Goal: Task Accomplishment & Management: Use online tool/utility

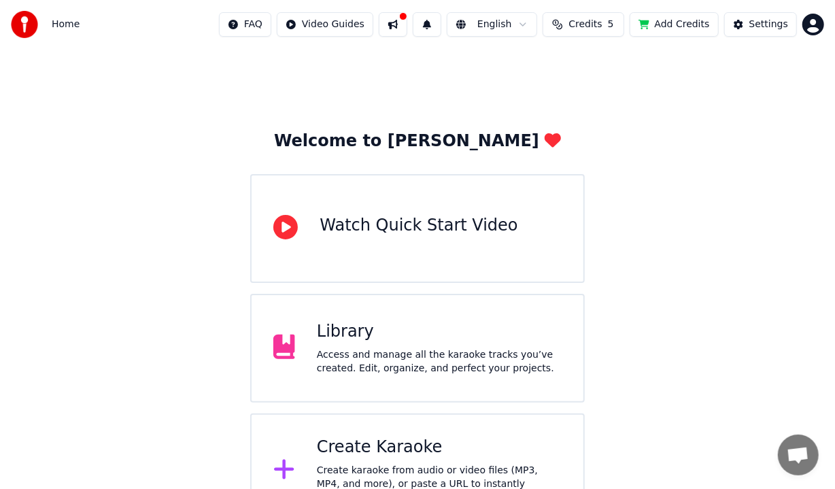
click at [437, 442] on div "Create Karaoke" at bounding box center [439, 448] width 245 height 22
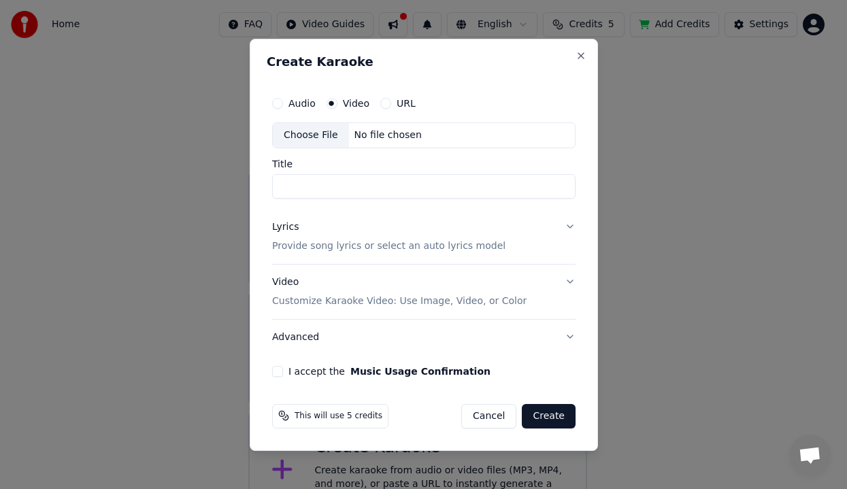
click at [301, 131] on div "Choose File" at bounding box center [311, 135] width 76 height 24
type input "**********"
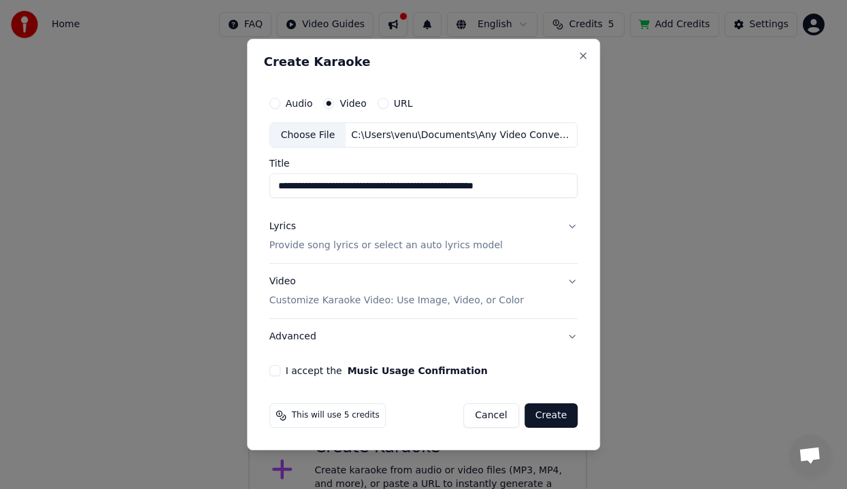
click at [293, 252] on p "Provide song lyrics or select an auto lyrics model" at bounding box center [385, 246] width 233 height 14
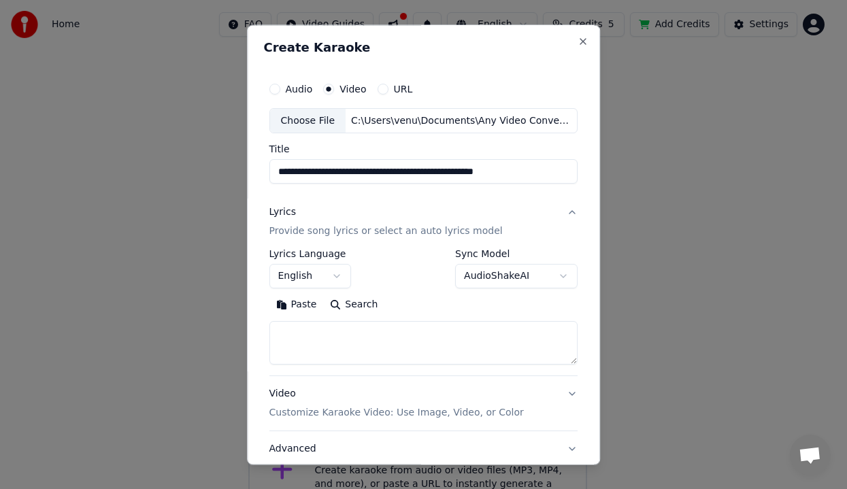
click at [354, 344] on textarea at bounding box center [423, 344] width 309 height 44
click at [301, 304] on button "Paste" at bounding box center [296, 306] width 54 height 22
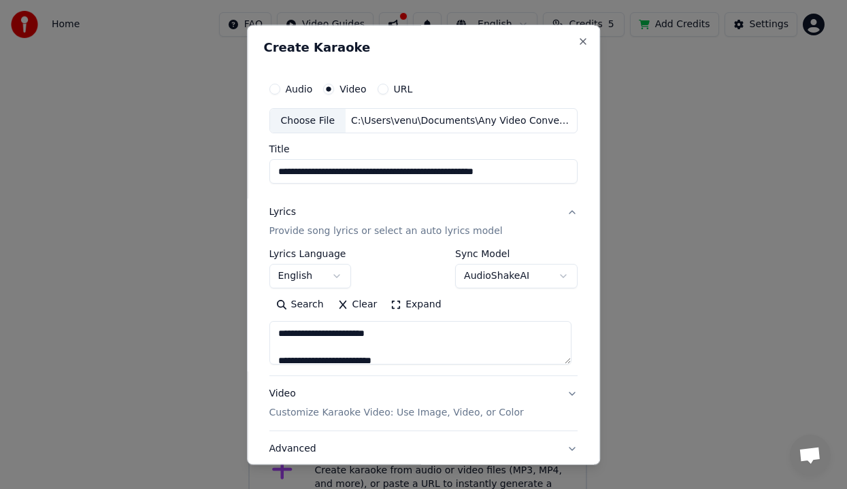
type textarea "**********"
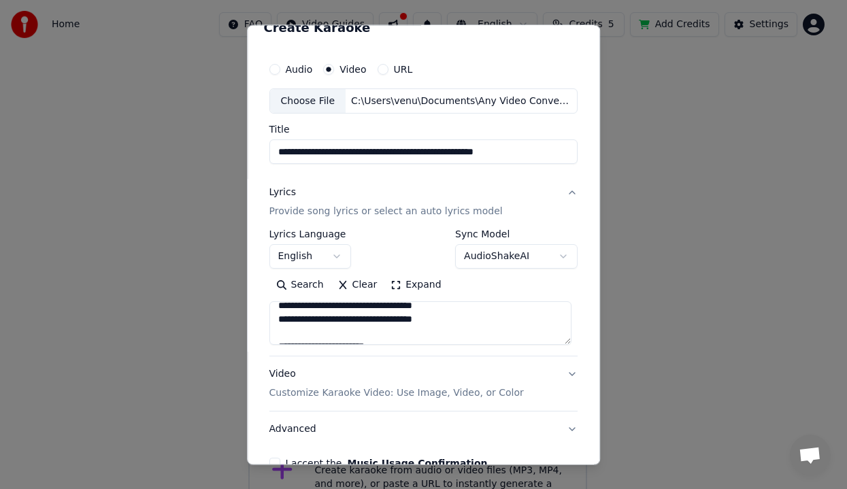
scroll to position [96, 0]
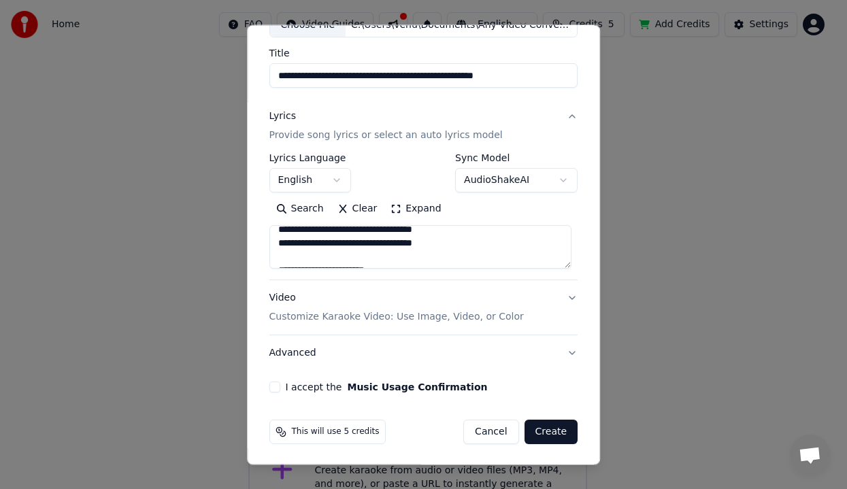
click at [280, 389] on div "I accept the Music Usage Confirmation" at bounding box center [423, 387] width 309 height 11
click at [273, 382] on button "I accept the Music Usage Confirmation" at bounding box center [274, 387] width 11 height 11
click at [550, 429] on button "Create" at bounding box center [552, 432] width 54 height 24
select select
type textarea "**********"
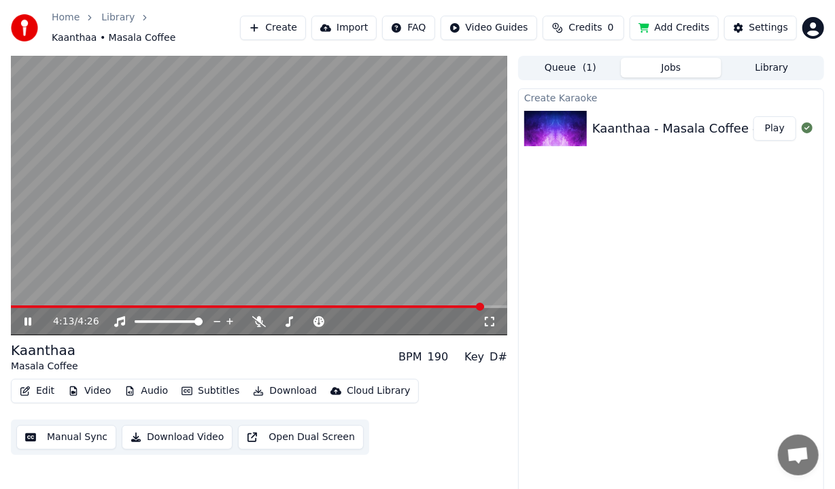
click at [68, 433] on button "Manual Sync" at bounding box center [66, 437] width 100 height 24
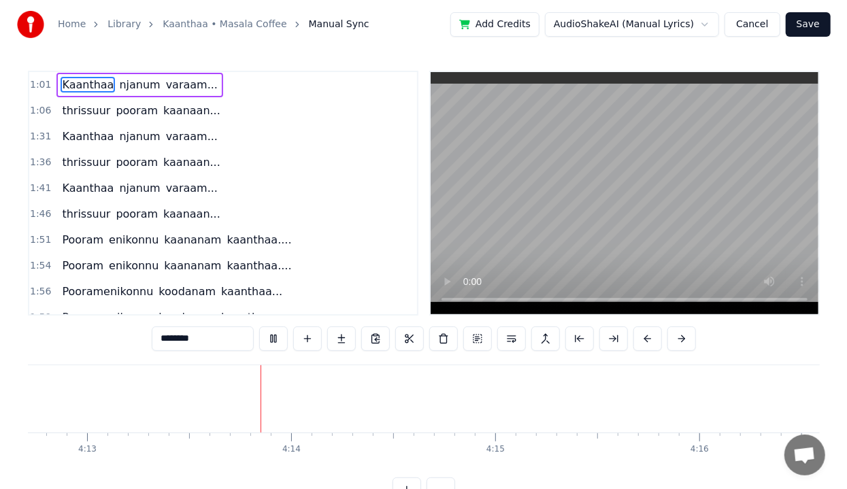
scroll to position [0, 51585]
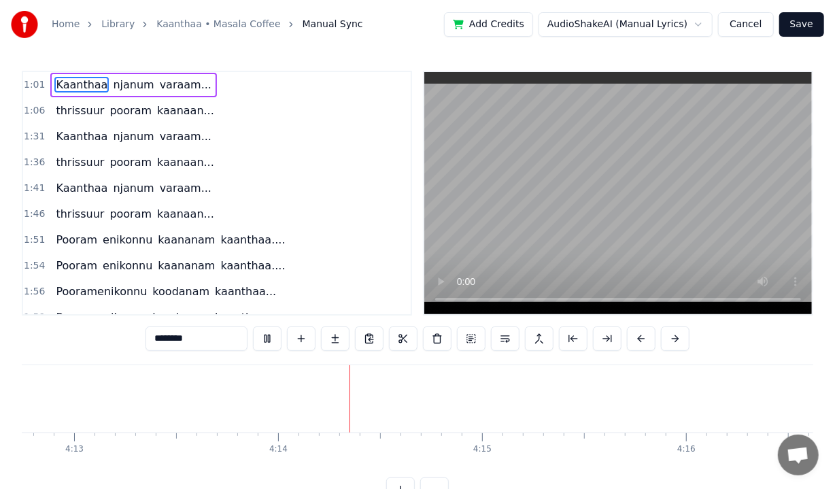
click at [761, 29] on button "Cancel" at bounding box center [745, 24] width 55 height 24
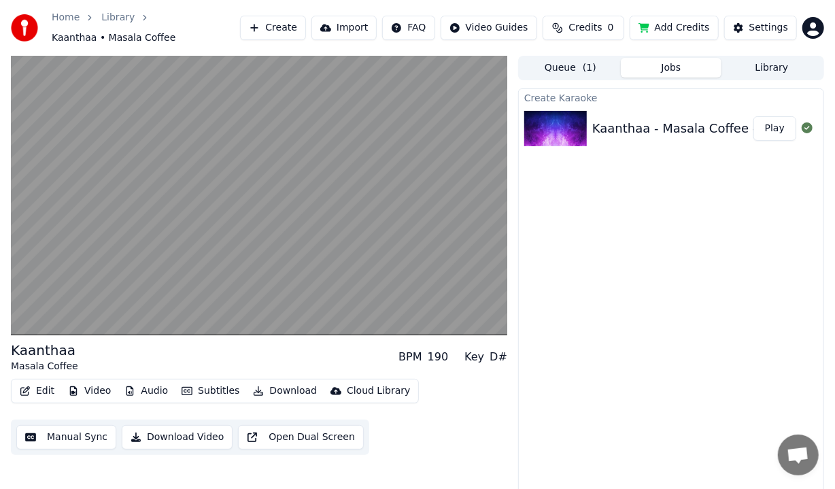
click at [159, 433] on button "Download Video" at bounding box center [177, 437] width 111 height 24
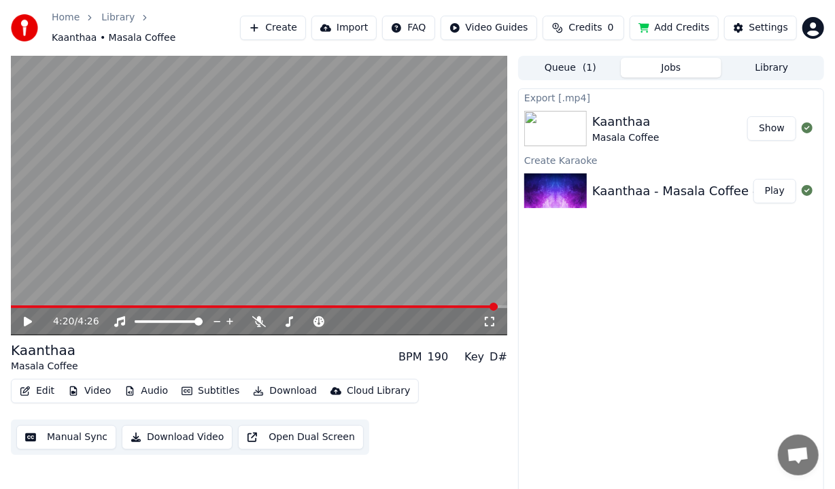
click at [776, 122] on button "Show" at bounding box center [772, 128] width 49 height 24
click at [616, 192] on div "Kaanthaa - Masala Coffee - Music Mojo Season 3 - Kappa TV" at bounding box center [776, 191] width 367 height 19
click at [770, 186] on button "Play" at bounding box center [775, 191] width 43 height 24
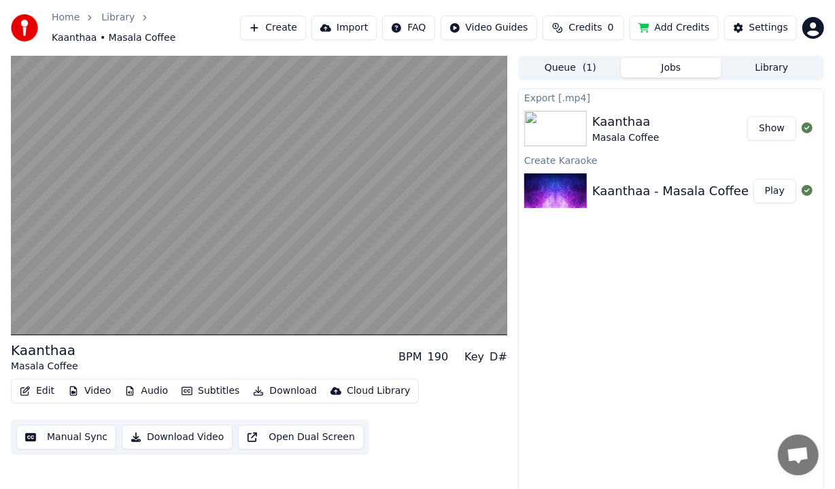
click at [612, 230] on div "Export [.mp4] [PERSON_NAME] Coffee Show Create Karaoke Kaanthaa - Masala Coffee…" at bounding box center [671, 296] width 306 height 416
click at [653, 135] on div "Kaanthaa Masala Coffee" at bounding box center [670, 128] width 155 height 33
click at [599, 65] on button "Queue ( 1 )" at bounding box center [570, 68] width 101 height 20
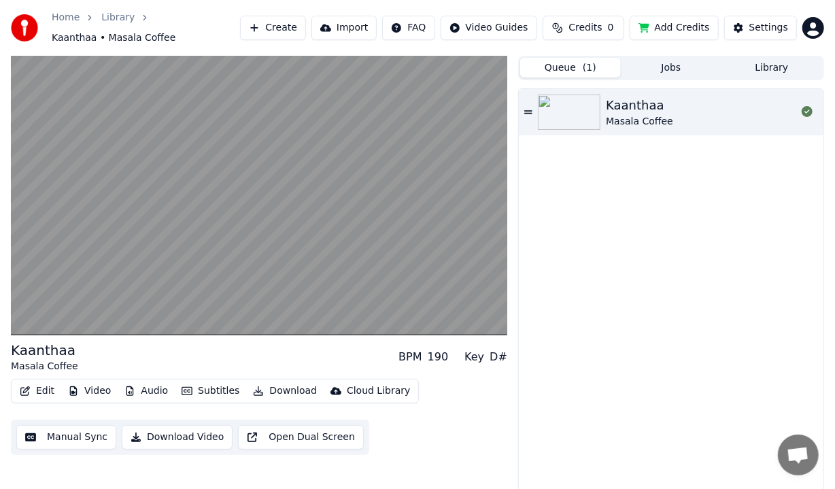
click at [615, 115] on div "Masala Coffee" at bounding box center [639, 122] width 67 height 14
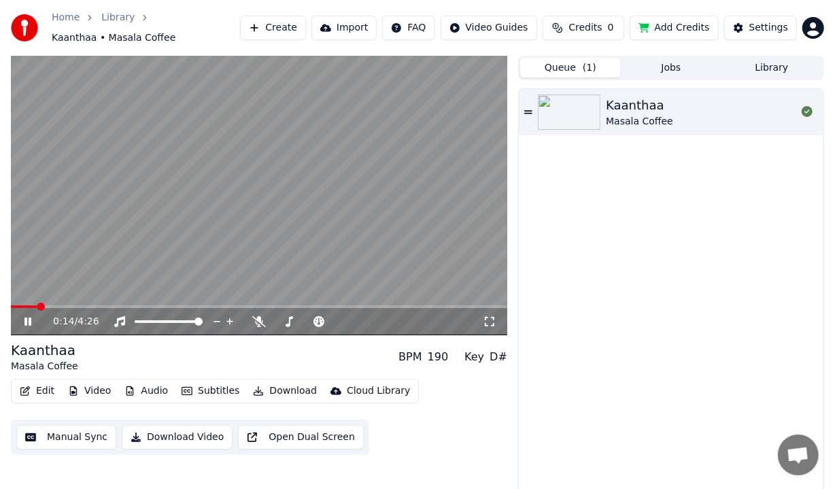
click at [37, 305] on span at bounding box center [259, 306] width 497 height 3
click at [56, 305] on span at bounding box center [259, 306] width 497 height 3
click at [63, 303] on span at bounding box center [62, 307] width 8 height 8
click at [28, 316] on icon at bounding box center [37, 321] width 31 height 11
click at [805, 106] on icon at bounding box center [807, 111] width 11 height 11
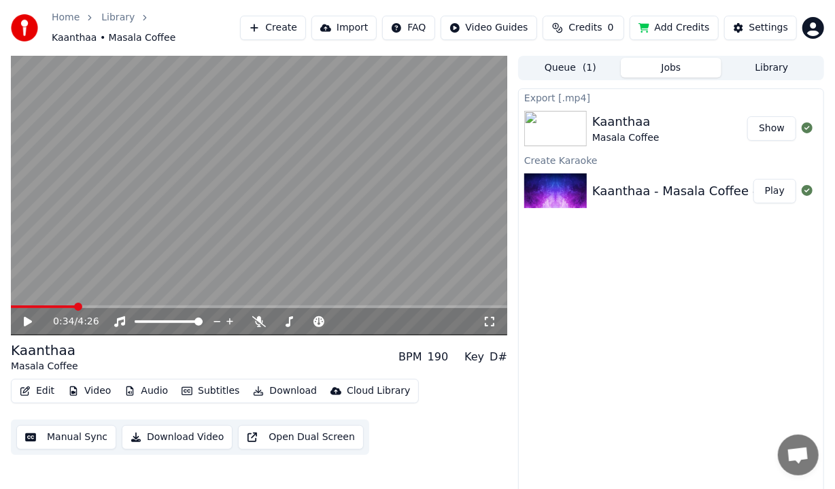
click at [701, 71] on button "Jobs" at bounding box center [671, 68] width 101 height 20
click at [767, 61] on button "Library" at bounding box center [772, 68] width 101 height 20
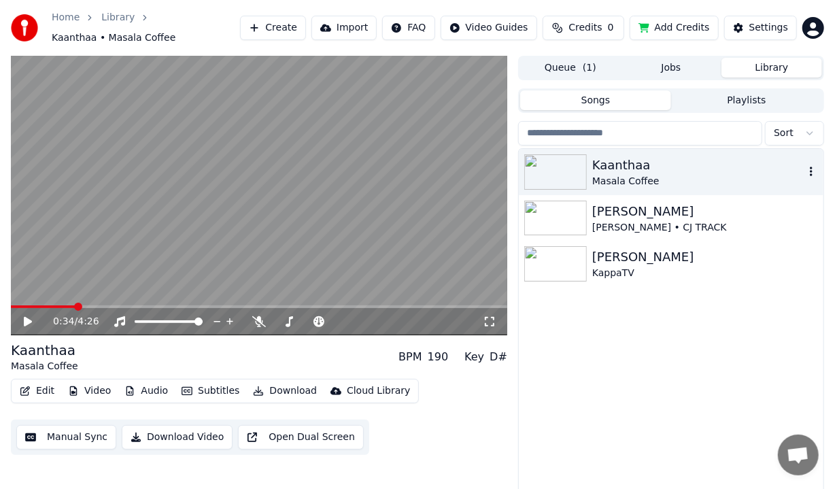
click at [676, 161] on div "Kaanthaa" at bounding box center [699, 165] width 212 height 19
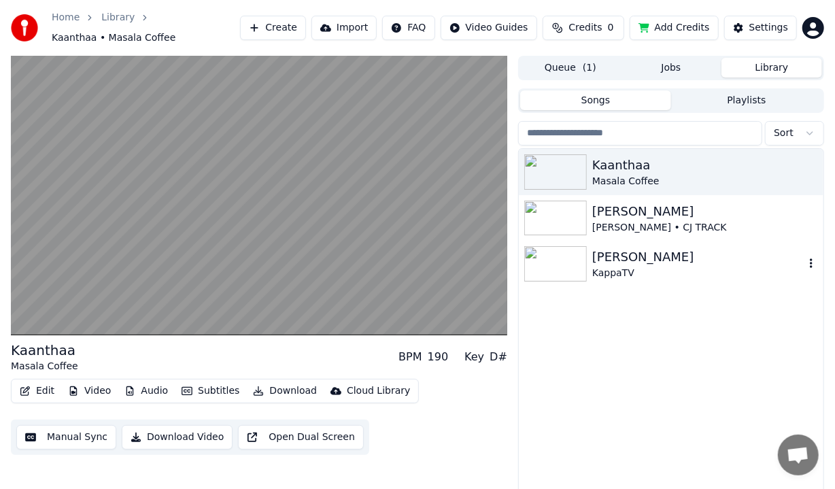
click at [648, 256] on div "[PERSON_NAME]" at bounding box center [699, 257] width 212 height 19
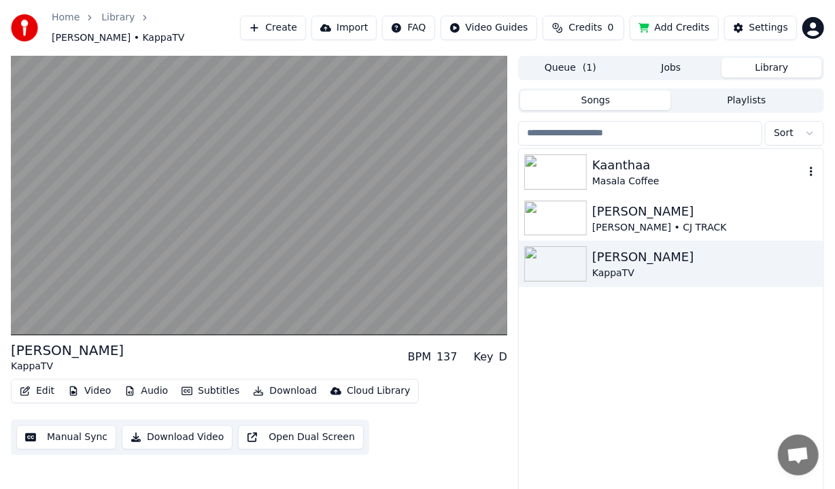
click at [657, 175] on div "Masala Coffee" at bounding box center [699, 182] width 212 height 14
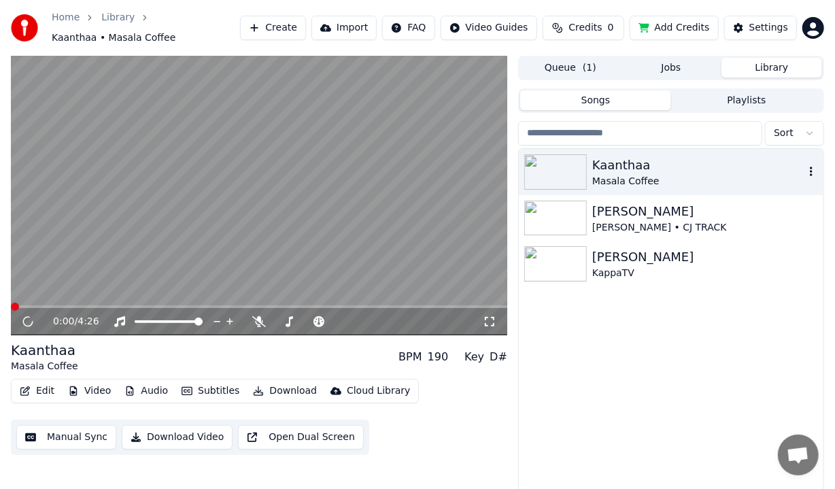
click at [809, 166] on icon "button" at bounding box center [812, 171] width 14 height 11
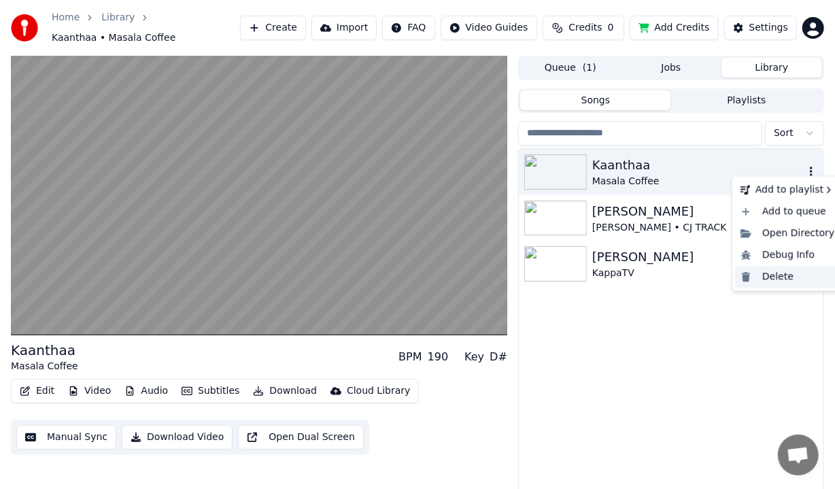
click at [770, 276] on div "Delete" at bounding box center [787, 277] width 105 height 22
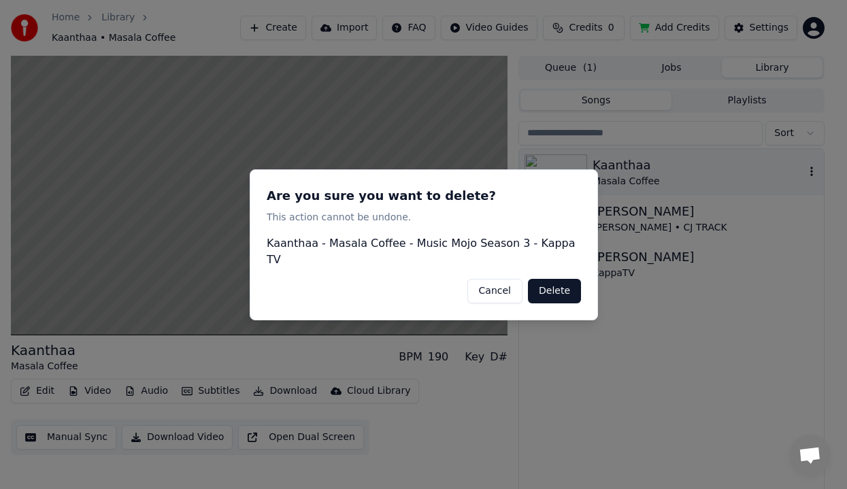
click at [550, 281] on button "Delete" at bounding box center [554, 290] width 53 height 24
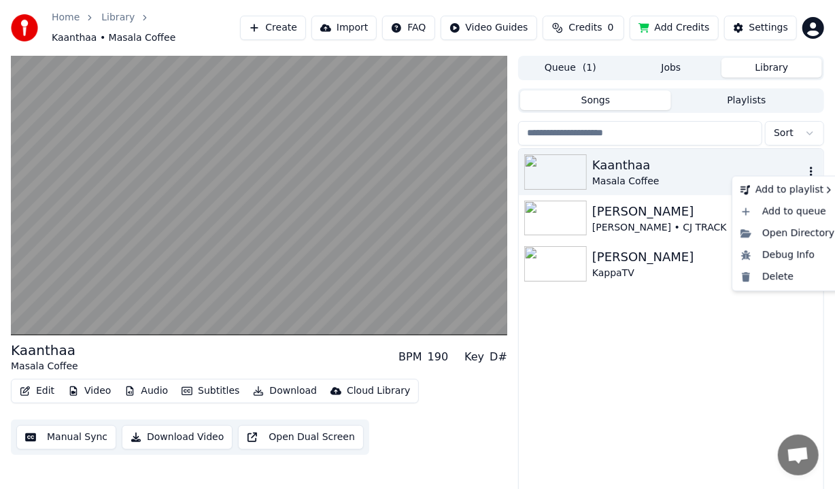
click at [817, 166] on icon "button" at bounding box center [812, 171] width 14 height 11
click at [758, 273] on div "Delete" at bounding box center [787, 277] width 105 height 22
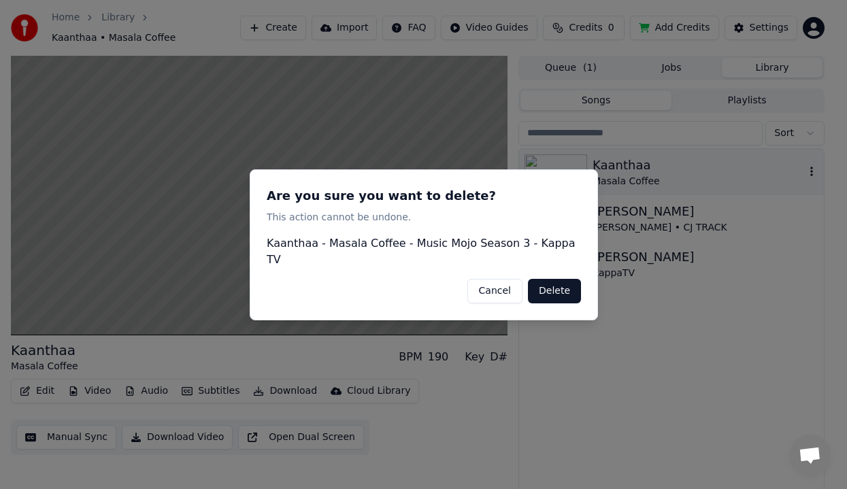
click at [567, 280] on button "Delete" at bounding box center [554, 290] width 53 height 24
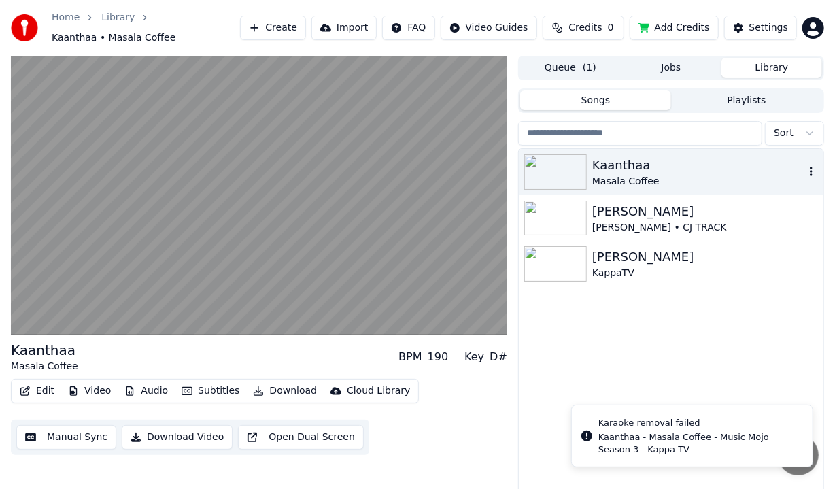
click at [811, 166] on icon "button" at bounding box center [812, 171] width 14 height 11
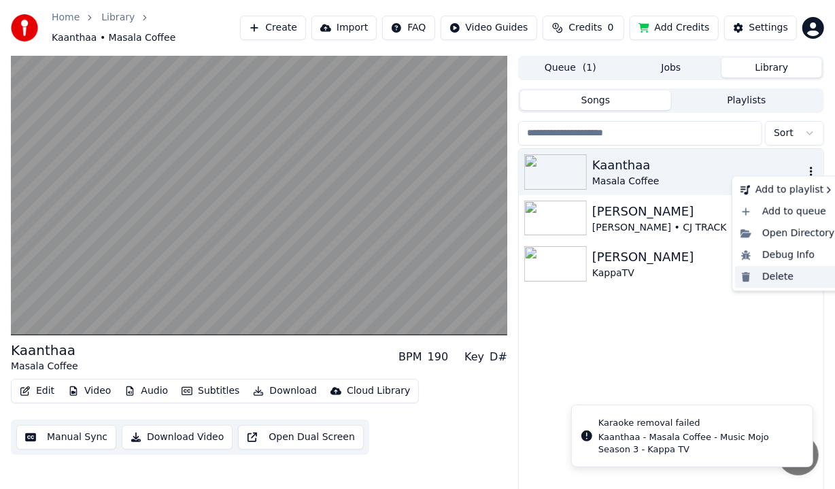
click at [774, 286] on div "Delete" at bounding box center [787, 277] width 105 height 22
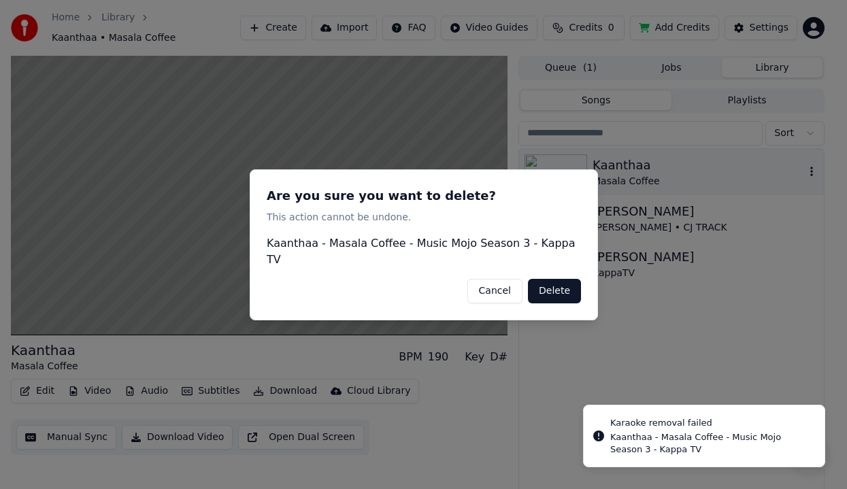
click at [545, 288] on button "Delete" at bounding box center [554, 290] width 53 height 24
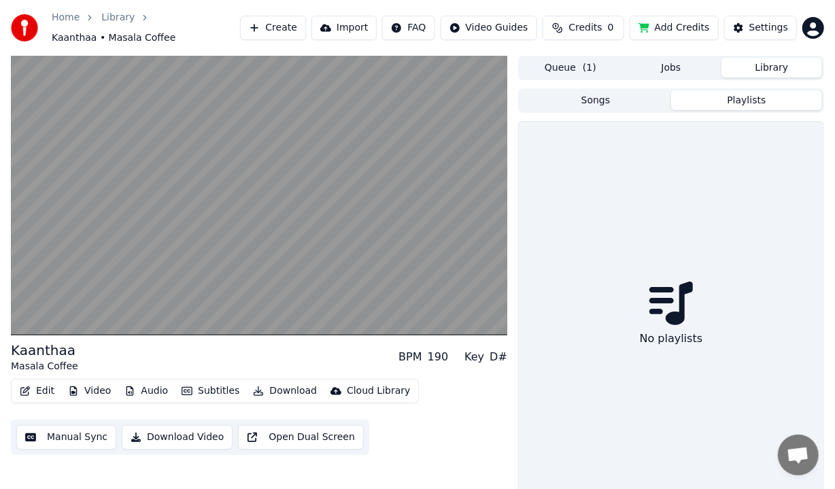
click at [715, 100] on button "Playlists" at bounding box center [746, 100] width 151 height 20
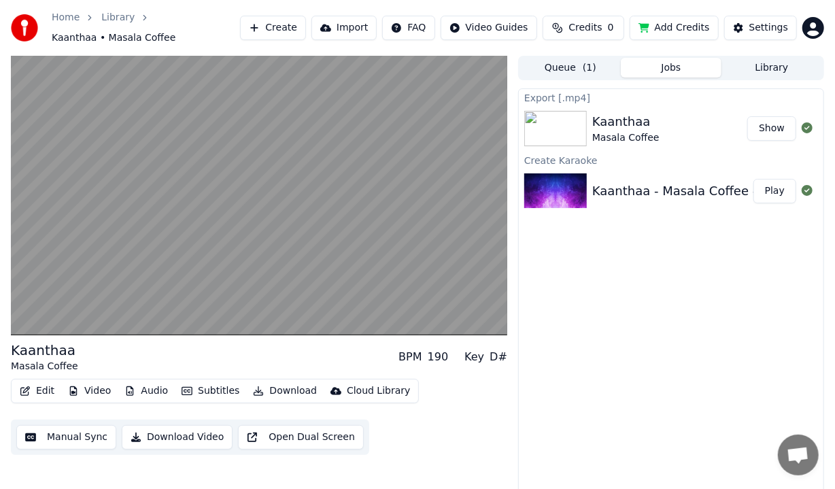
click at [669, 67] on button "Jobs" at bounding box center [671, 68] width 101 height 20
click at [580, 58] on button "Queue ( 1 )" at bounding box center [570, 68] width 101 height 20
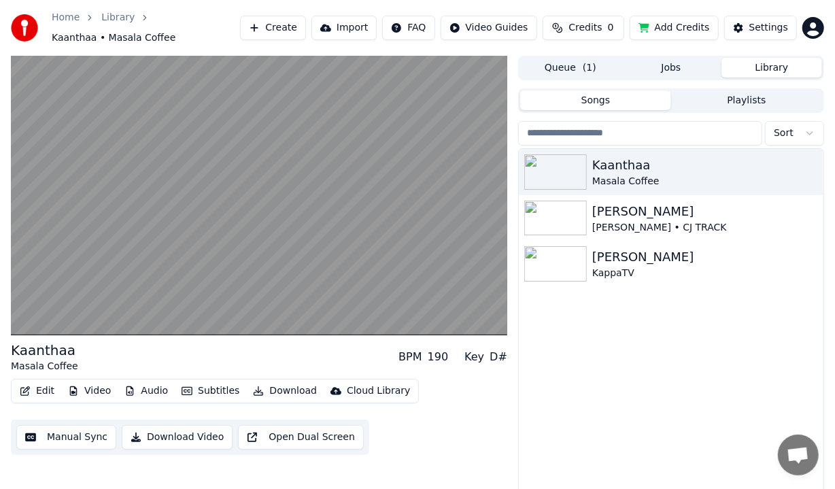
click at [784, 67] on button "Library" at bounding box center [772, 68] width 101 height 20
click at [807, 258] on icon "button" at bounding box center [812, 263] width 14 height 11
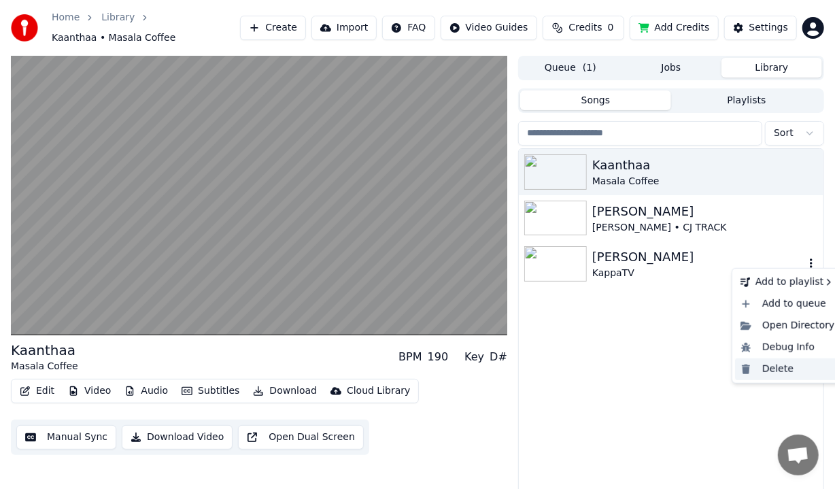
click at [778, 369] on div "Delete" at bounding box center [787, 370] width 105 height 22
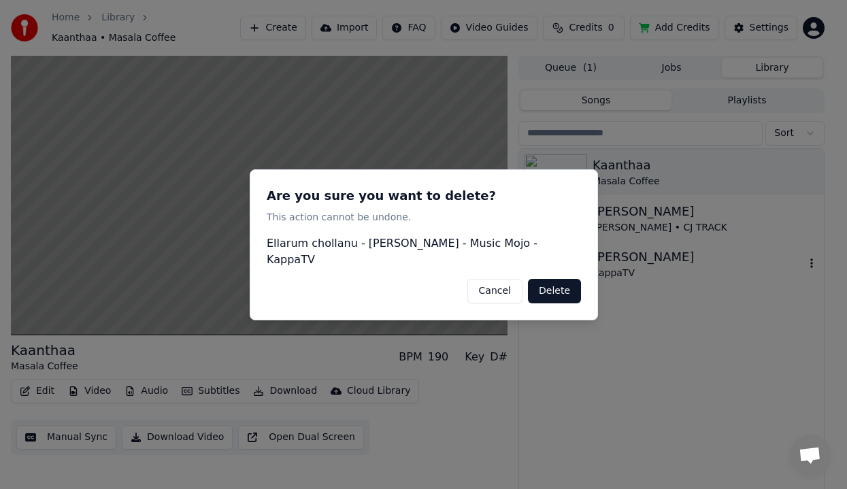
click at [564, 282] on button "Delete" at bounding box center [554, 290] width 53 height 24
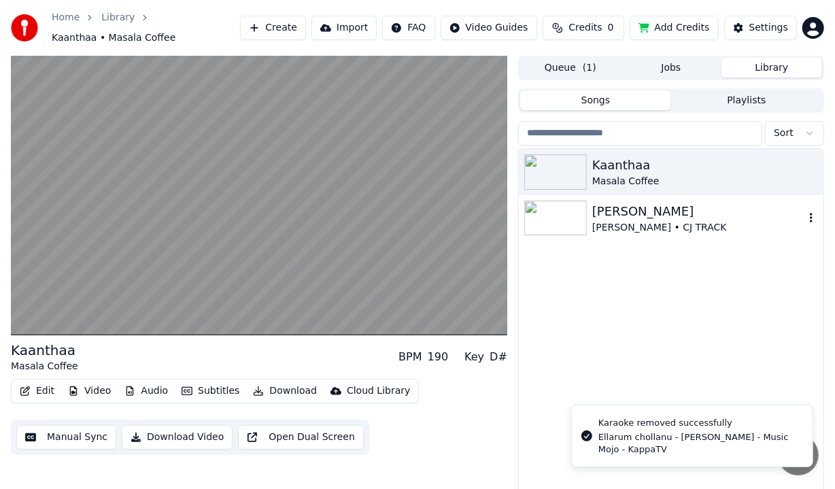
click at [812, 213] on icon "button" at bounding box center [811, 218] width 3 height 10
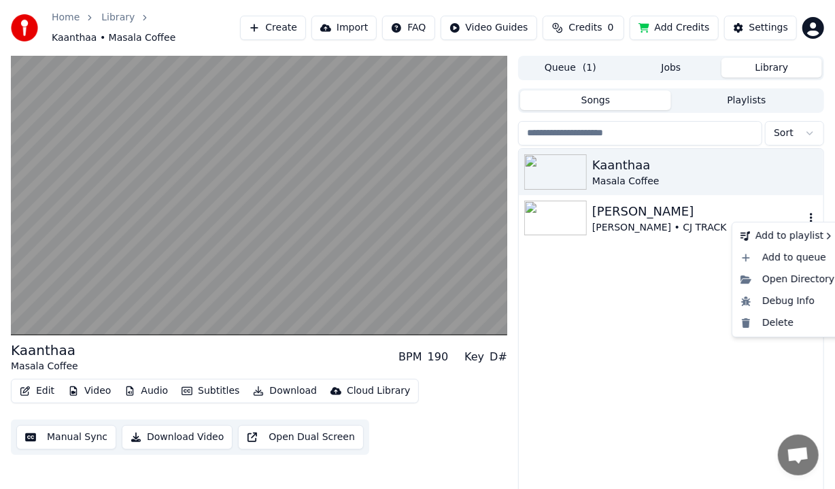
click at [814, 210] on button "button" at bounding box center [812, 218] width 14 height 16
click at [797, 314] on div "Delete" at bounding box center [787, 323] width 105 height 22
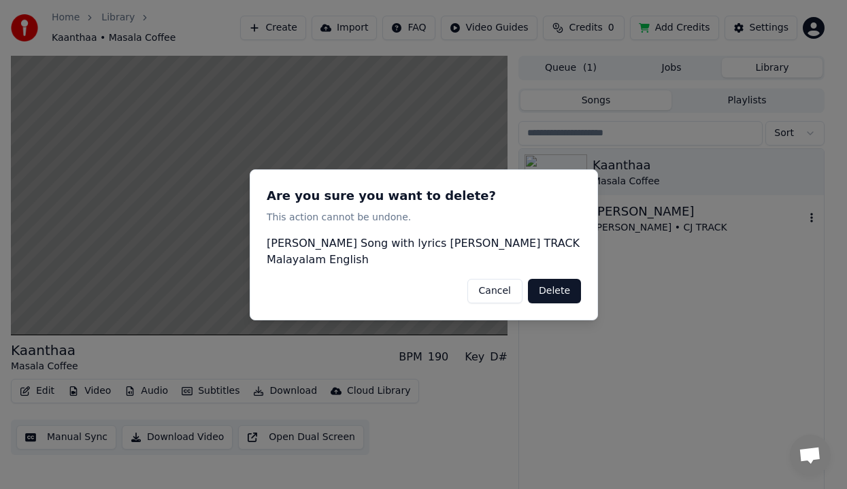
click at [564, 290] on button "Delete" at bounding box center [554, 290] width 53 height 24
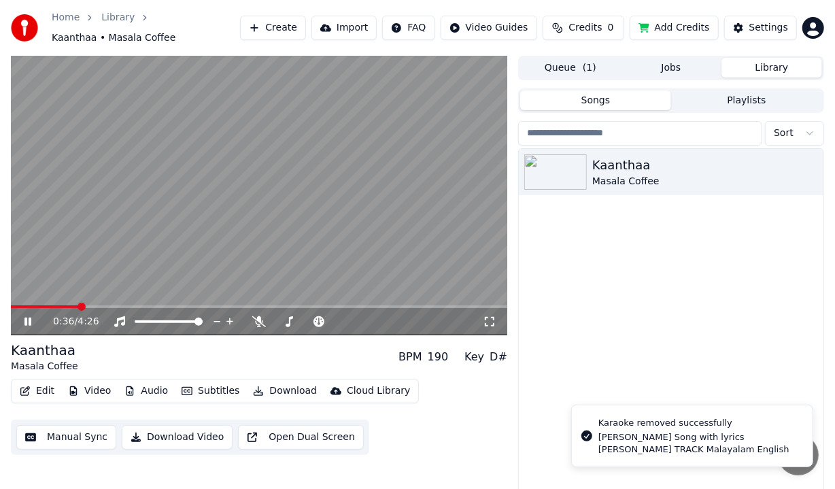
click at [38, 324] on div "0:36 / 4:26" at bounding box center [259, 321] width 497 height 27
click at [25, 318] on icon at bounding box center [27, 322] width 7 height 8
click at [803, 159] on div "Kaanthaa" at bounding box center [699, 165] width 212 height 19
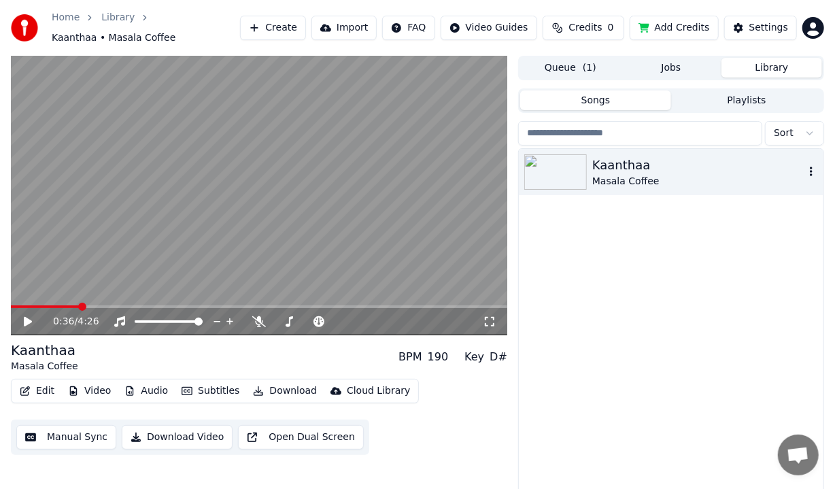
click at [814, 167] on icon "button" at bounding box center [812, 171] width 14 height 11
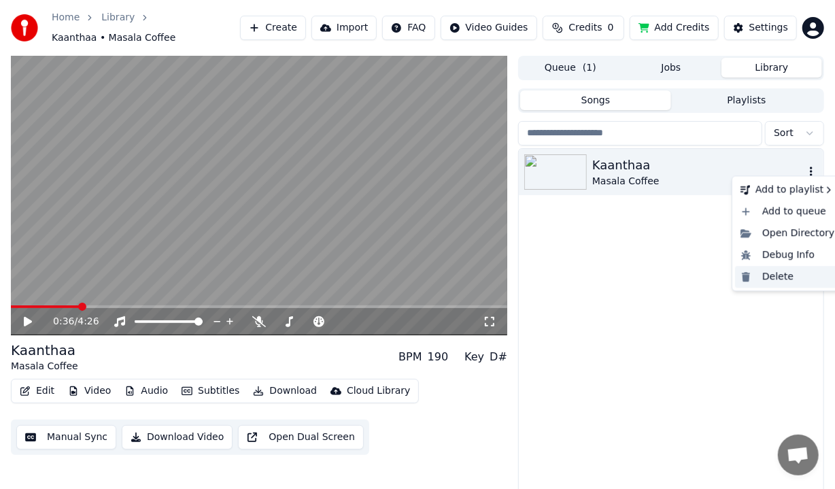
click at [786, 278] on div "Delete" at bounding box center [787, 277] width 105 height 22
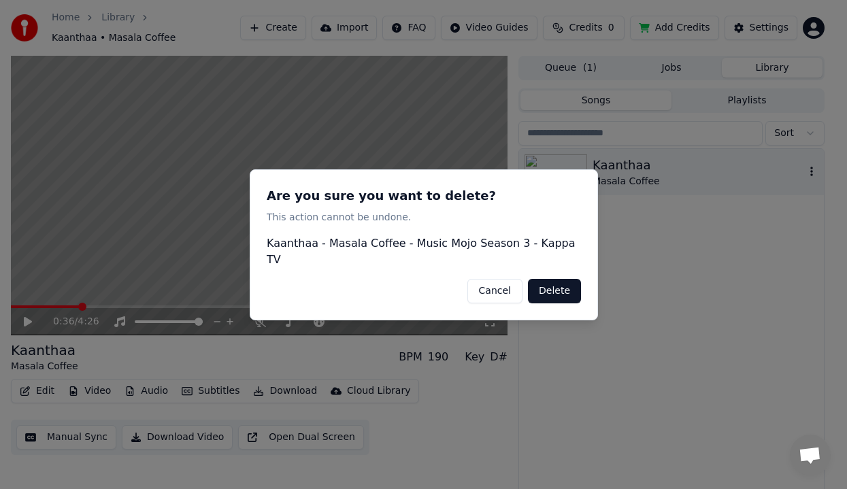
click at [567, 282] on button "Delete" at bounding box center [554, 290] width 53 height 24
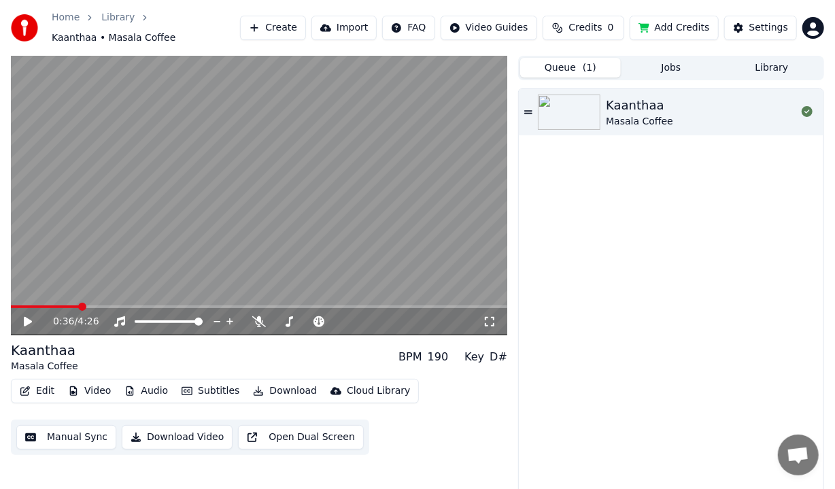
click at [567, 58] on button "Queue ( 1 )" at bounding box center [570, 68] width 101 height 20
click at [804, 106] on icon at bounding box center [807, 111] width 11 height 11
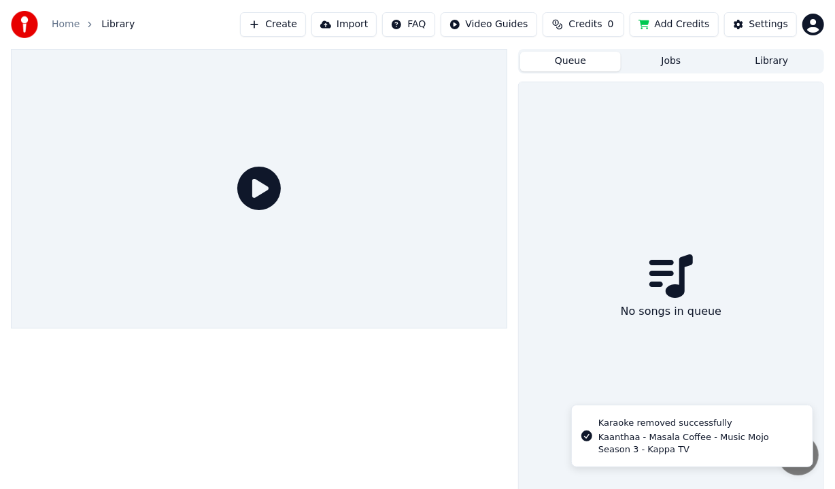
click at [688, 59] on button "Jobs" at bounding box center [671, 62] width 101 height 20
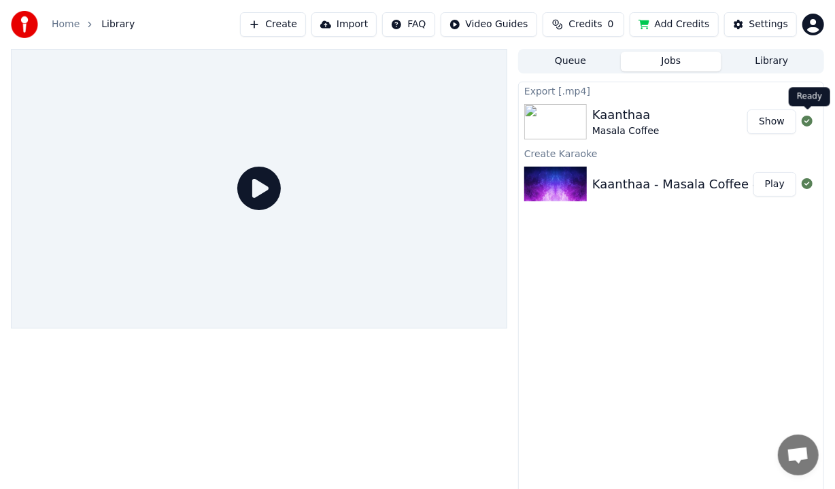
click at [805, 127] on button at bounding box center [807, 122] width 11 height 16
click at [768, 71] on button "Library" at bounding box center [772, 62] width 101 height 20
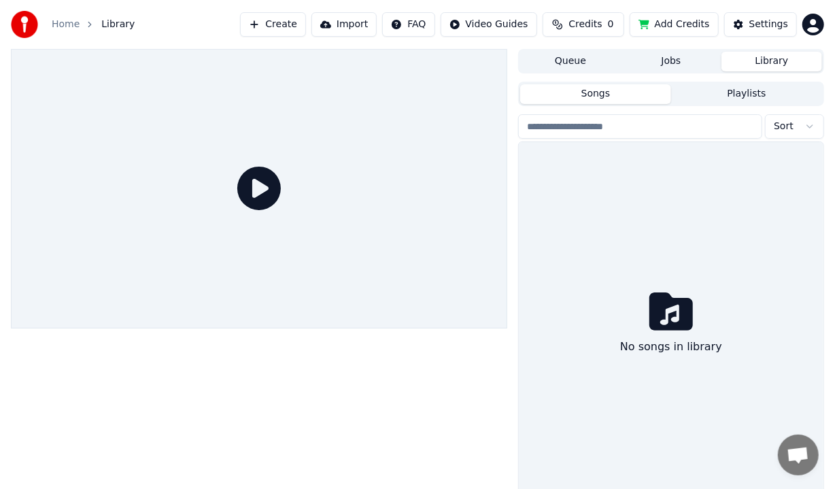
click at [672, 65] on button "Jobs" at bounding box center [671, 62] width 101 height 20
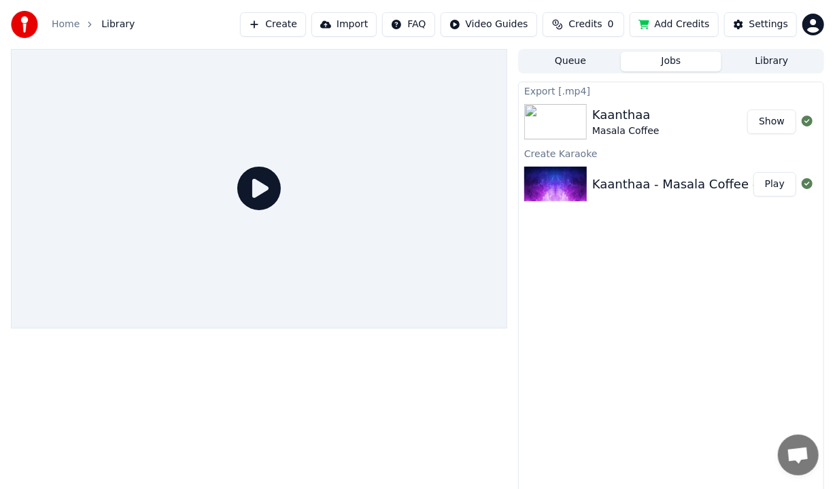
click at [267, 23] on button "Create" at bounding box center [273, 24] width 66 height 24
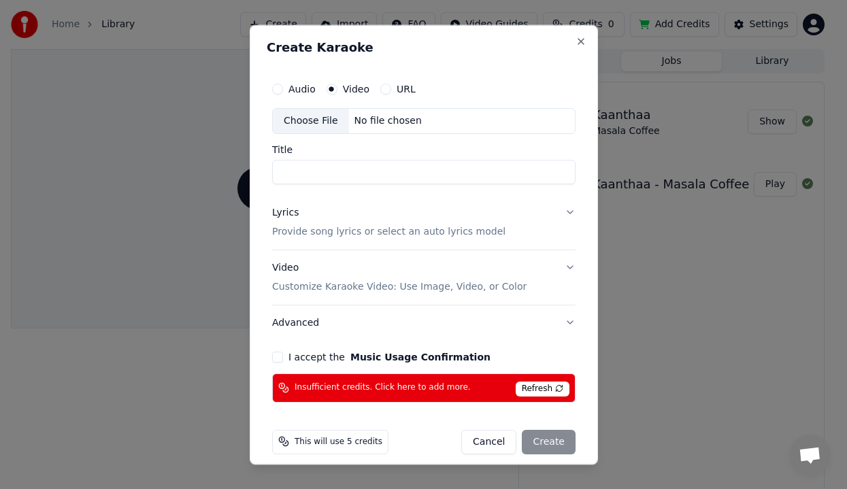
click at [326, 124] on div "Choose File" at bounding box center [311, 121] width 76 height 24
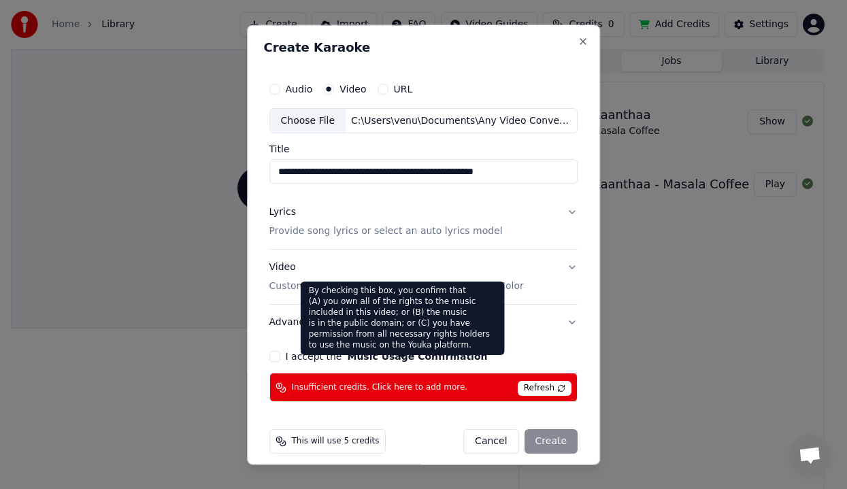
type input "**********"
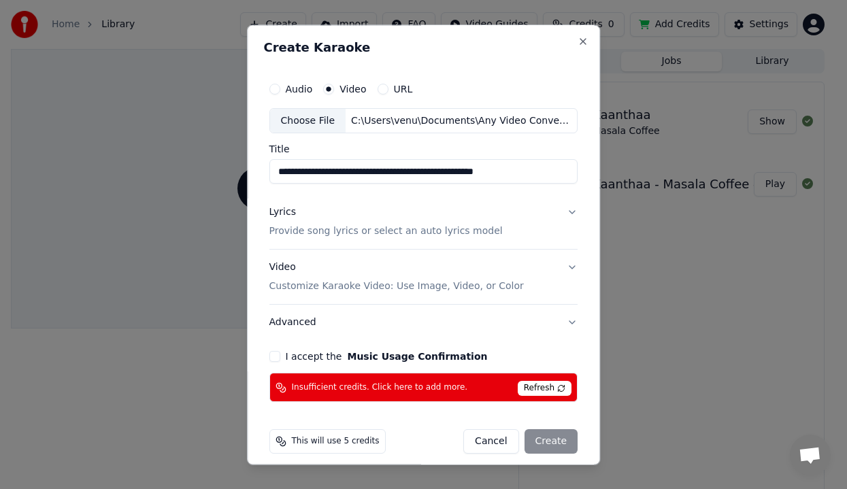
click at [553, 386] on span "Refresh" at bounding box center [545, 389] width 54 height 15
click at [371, 383] on span "Insufficient credits. Click here to add more." at bounding box center [380, 387] width 176 height 11
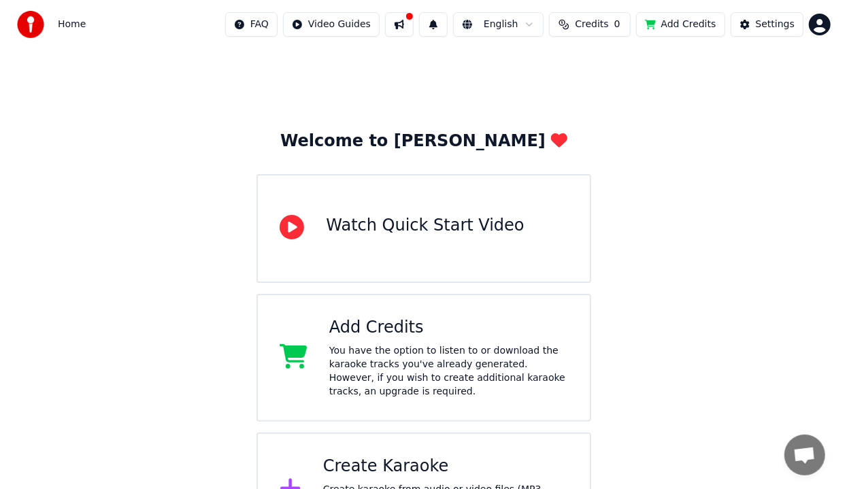
scroll to position [43, 0]
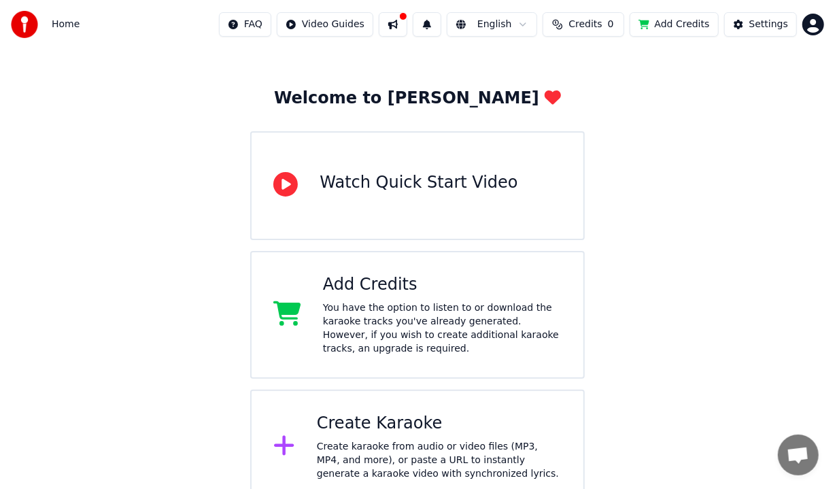
click at [408, 23] on button at bounding box center [393, 24] width 29 height 24
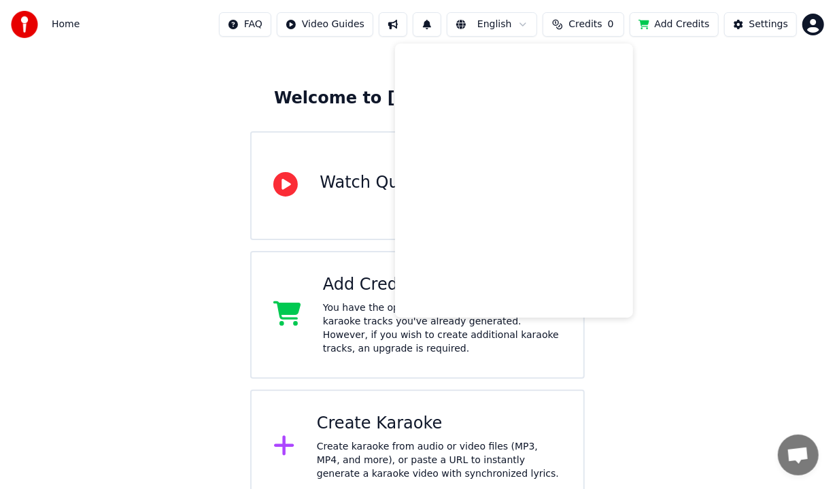
click at [765, 331] on div "Welcome to Youka Watch Quick Start Video Add Credits You have the option to lis…" at bounding box center [417, 255] width 835 height 498
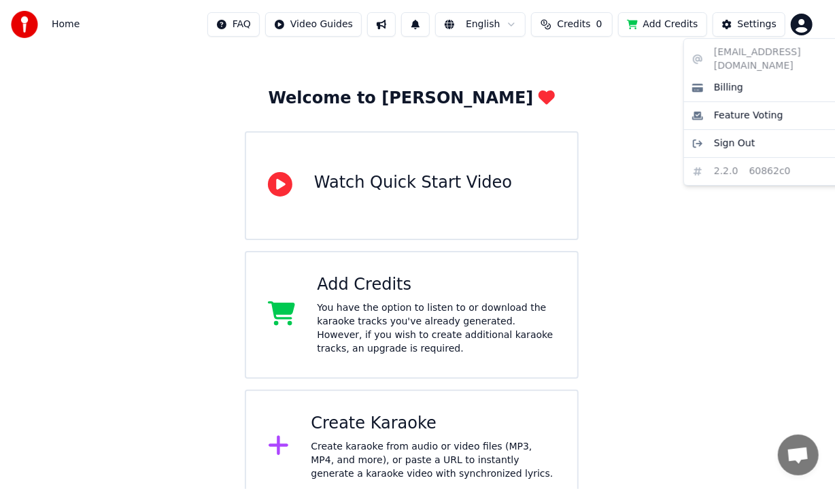
click at [810, 22] on html "Home FAQ Video Guides English Credits 0 Add Credits Settings Welcome to Youka W…" at bounding box center [417, 230] width 835 height 547
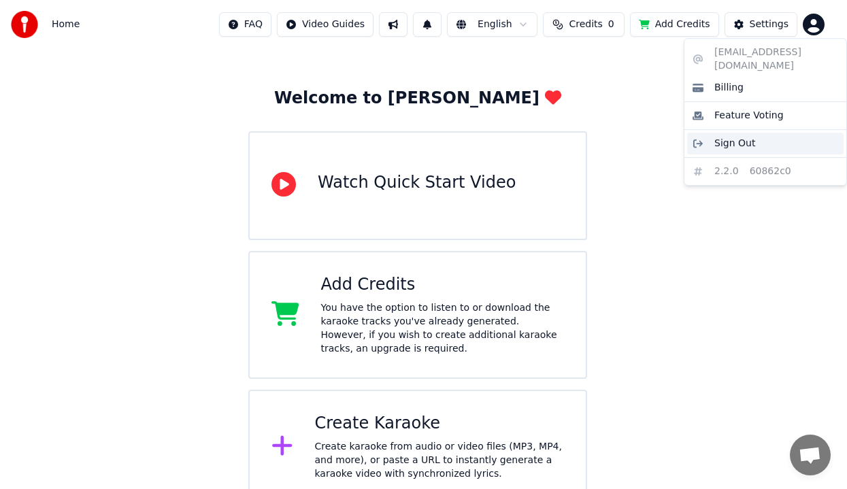
click at [744, 137] on span "Sign Out" at bounding box center [734, 144] width 41 height 14
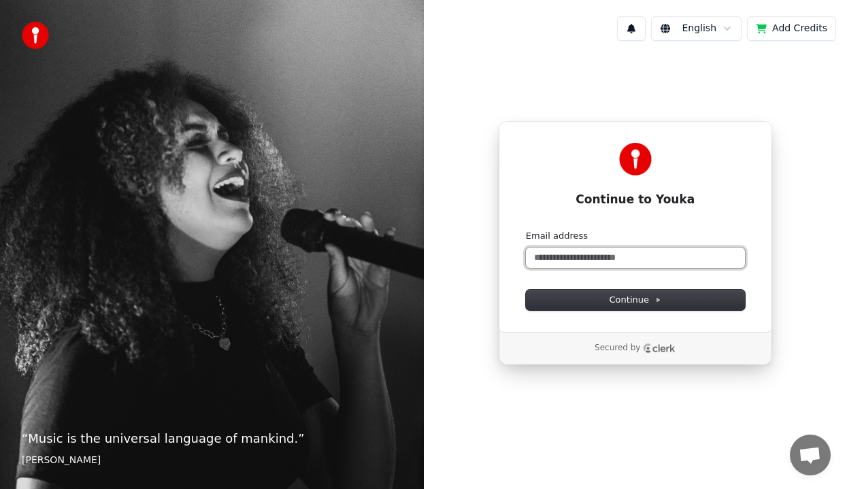
click at [571, 261] on input "Email address" at bounding box center [635, 258] width 219 height 20
type input "*"
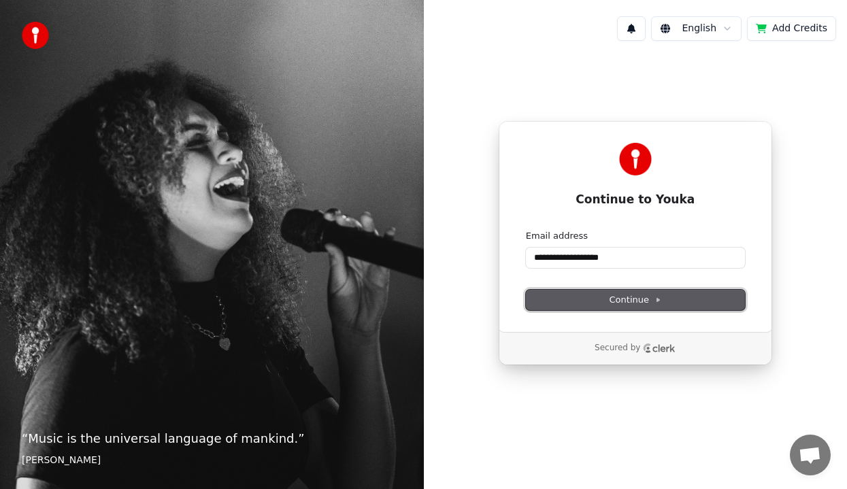
click at [577, 300] on button "Continue" at bounding box center [635, 300] width 219 height 20
type input "**********"
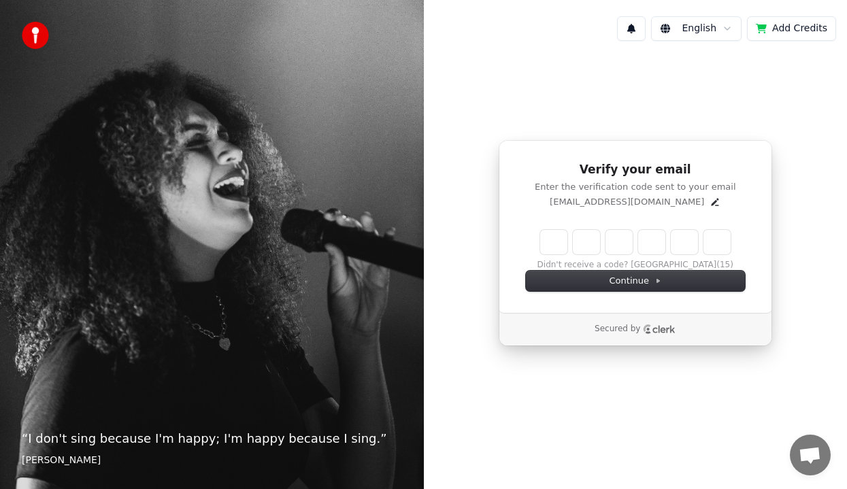
click at [552, 242] on input "Enter verification code" at bounding box center [635, 242] width 190 height 24
type input "******"
